Goal: Information Seeking & Learning: Learn about a topic

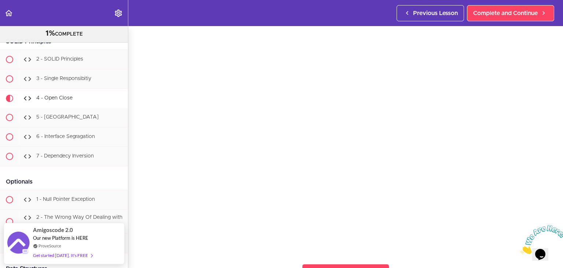
scroll to position [37, 0]
drag, startPoint x: 556, startPoint y: 226, endPoint x: 1074, endPoint y: 448, distance: 562.8
click at [521, 249] on icon "Close" at bounding box center [521, 252] width 0 height 6
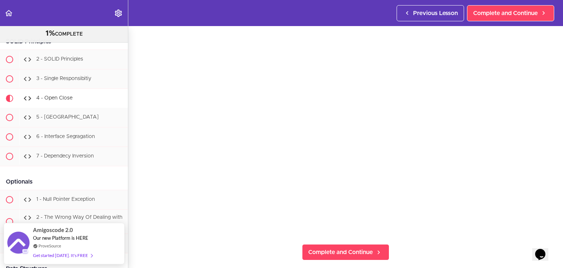
scroll to position [73, 0]
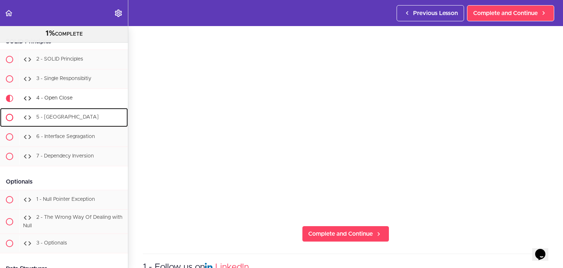
click at [67, 125] on div "5 - [GEOGRAPHIC_DATA]" at bounding box center [73, 117] width 109 height 16
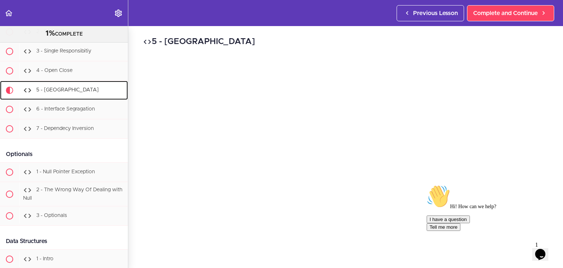
scroll to position [4949, 0]
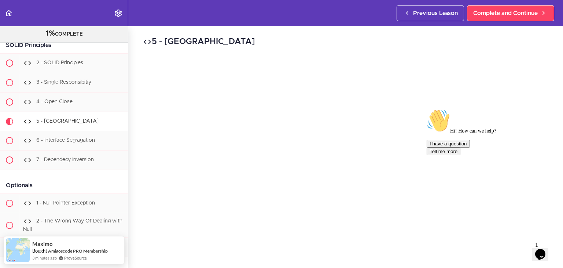
click at [427, 109] on icon "Chat attention grabber" at bounding box center [427, 109] width 0 height 0
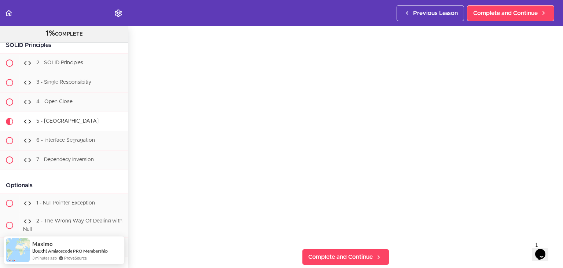
scroll to position [73, 0]
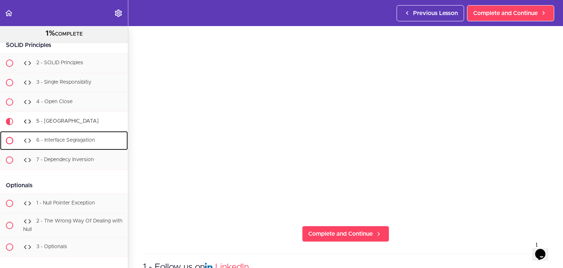
click at [62, 143] on span "6 - Interface Segragation" at bounding box center [65, 139] width 59 height 5
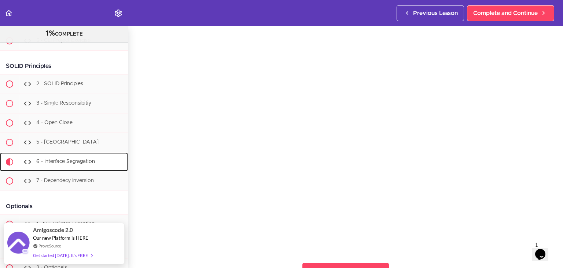
scroll to position [73, 0]
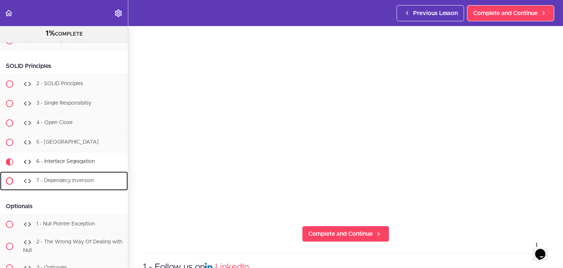
click at [58, 189] on div "7 - Dependecy Inversion" at bounding box center [73, 181] width 109 height 16
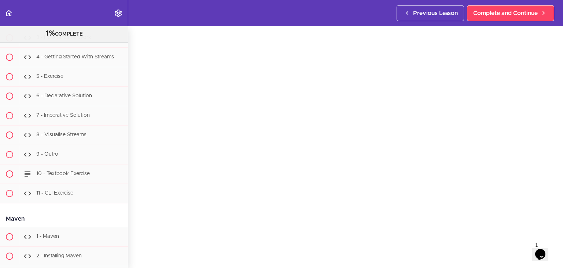
scroll to position [6234, 0]
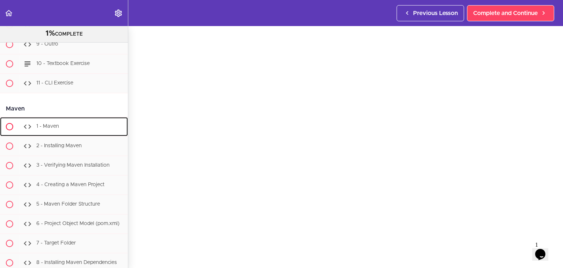
click at [59, 135] on div "1 - Maven" at bounding box center [73, 126] width 109 height 16
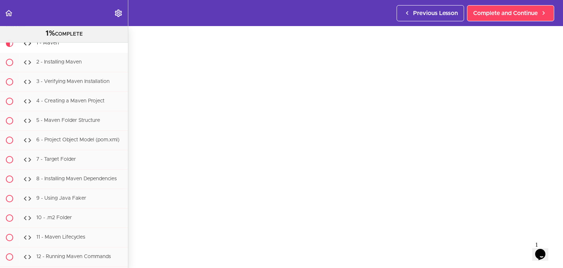
scroll to position [23, 0]
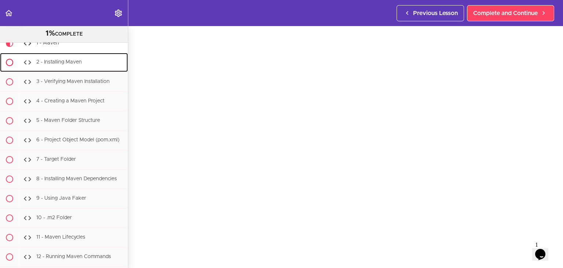
click at [78, 65] on span "2 - Installing Maven" at bounding box center [58, 61] width 45 height 5
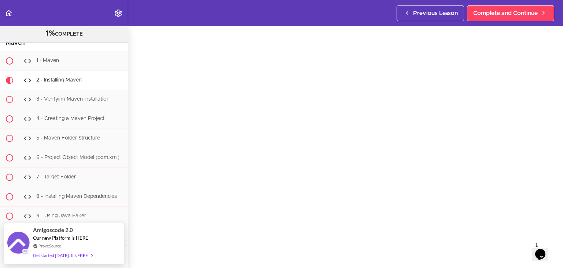
scroll to position [25, 0]
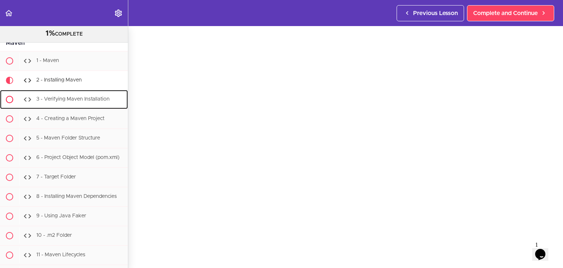
click at [46, 102] on span "3 - Verifying Maven Installation" at bounding box center [72, 98] width 73 height 5
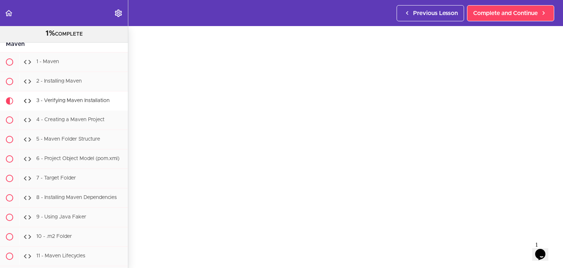
scroll to position [6305, 0]
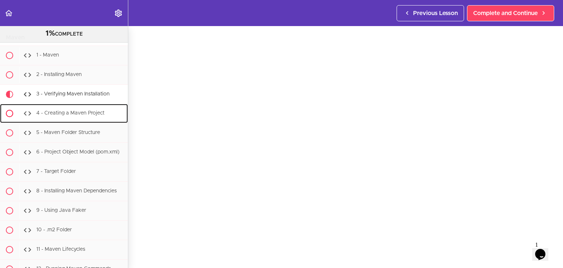
click at [72, 115] on span "4 - Creating a Maven Project" at bounding box center [70, 112] width 68 height 5
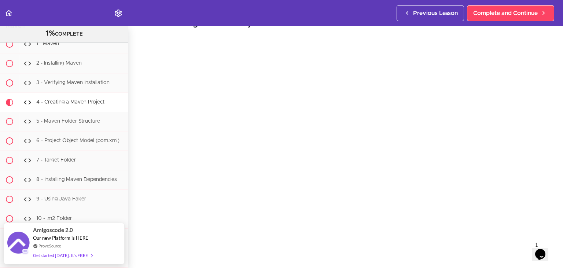
scroll to position [24, 0]
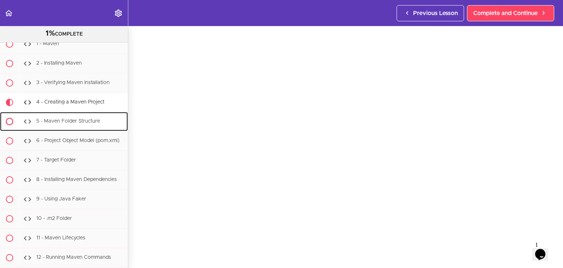
click at [60, 129] on div "5 - Maven Folder Structure" at bounding box center [73, 121] width 109 height 16
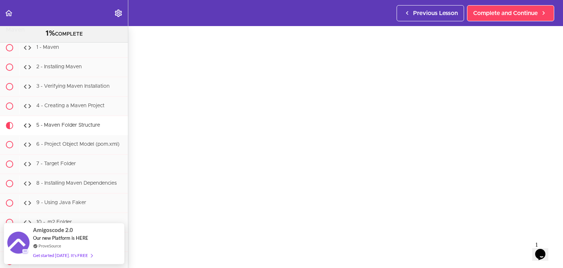
scroll to position [6314, 0]
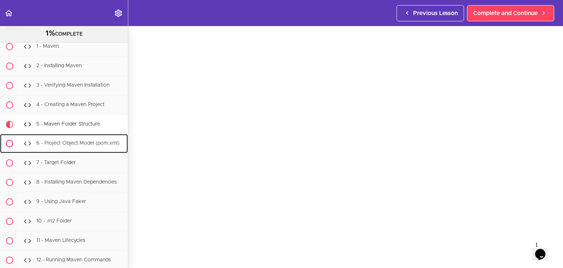
click at [63, 151] on div "6 - Project Object Model (pom.xml)" at bounding box center [73, 143] width 109 height 16
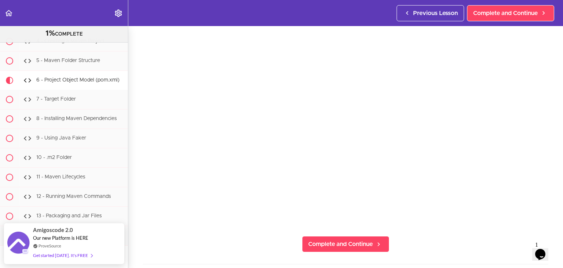
scroll to position [64, 0]
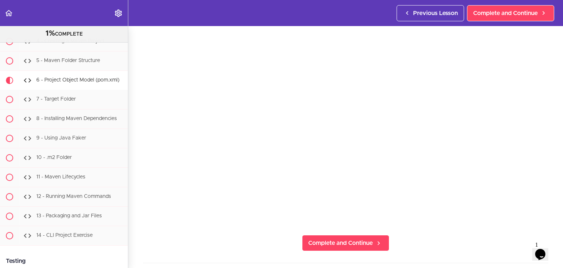
click at [405, 229] on section "Java Master Class 1% COMPLETE Course Intro 1 - Intro 2 - Practice Practice Prac…" at bounding box center [281, 147] width 563 height 242
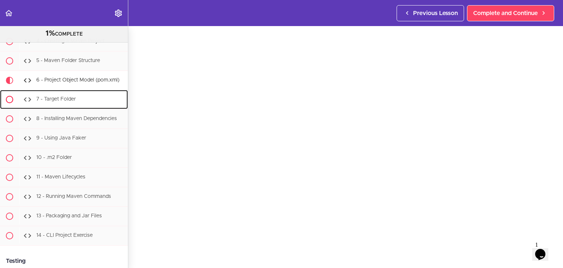
click at [93, 107] on div "7 - Target Folder" at bounding box center [73, 99] width 109 height 16
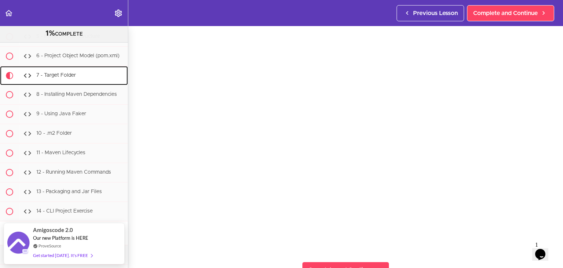
scroll to position [37, 0]
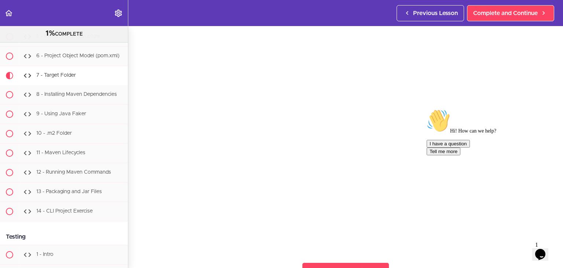
click at [427, 109] on icon "Chat attention grabber" at bounding box center [427, 109] width 0 height 0
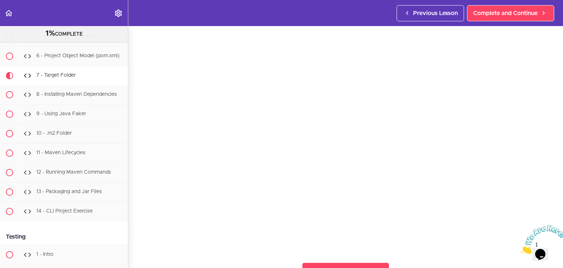
scroll to position [231, 0]
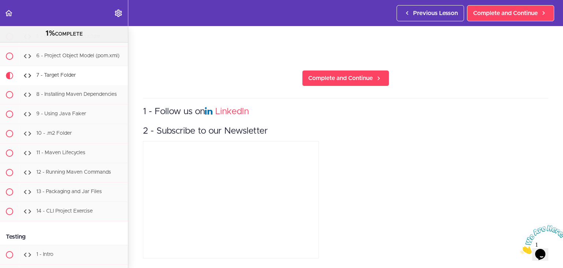
click at [521, 249] on icon "Close" at bounding box center [521, 252] width 0 height 6
drag, startPoint x: 557, startPoint y: 217, endPoint x: 562, endPoint y: 188, distance: 29.3
click at [562, 188] on section "Java Master Class 1% COMPLETE Course Intro 1 - Intro 2 - Practice Practice Prac…" at bounding box center [281, 147] width 563 height 242
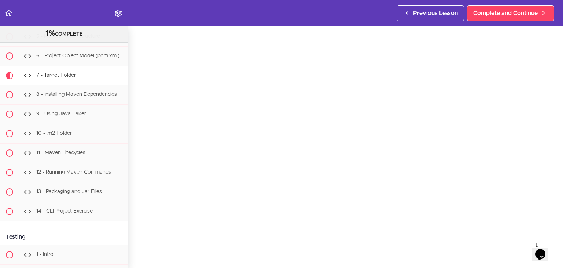
scroll to position [27, 0]
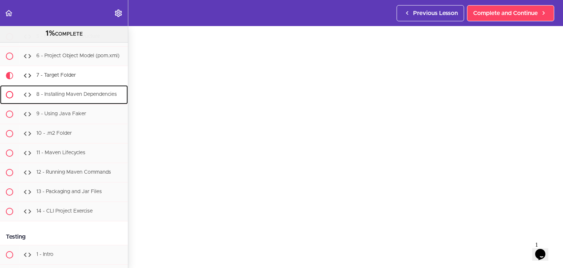
click at [113, 97] on span "8 - Installing Maven Dependencies" at bounding box center [76, 94] width 81 height 5
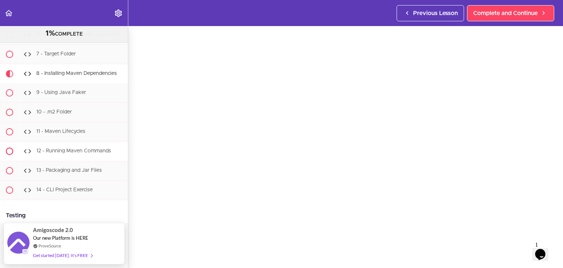
scroll to position [6421, 0]
